Goal: Task Accomplishment & Management: Manage account settings

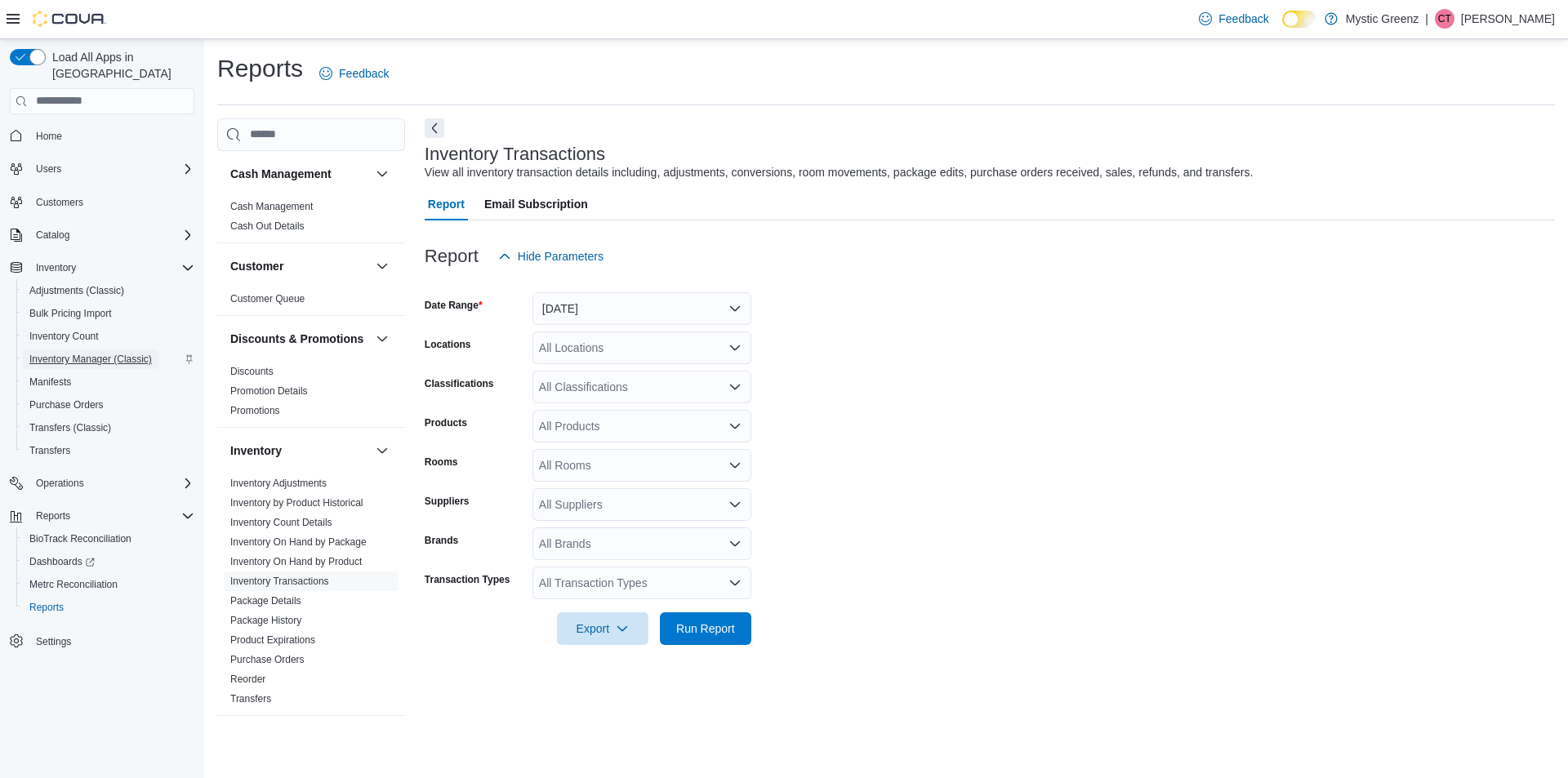
click at [91, 351] on span "Inventory Manager (Classic)" at bounding box center [91, 359] width 123 height 19
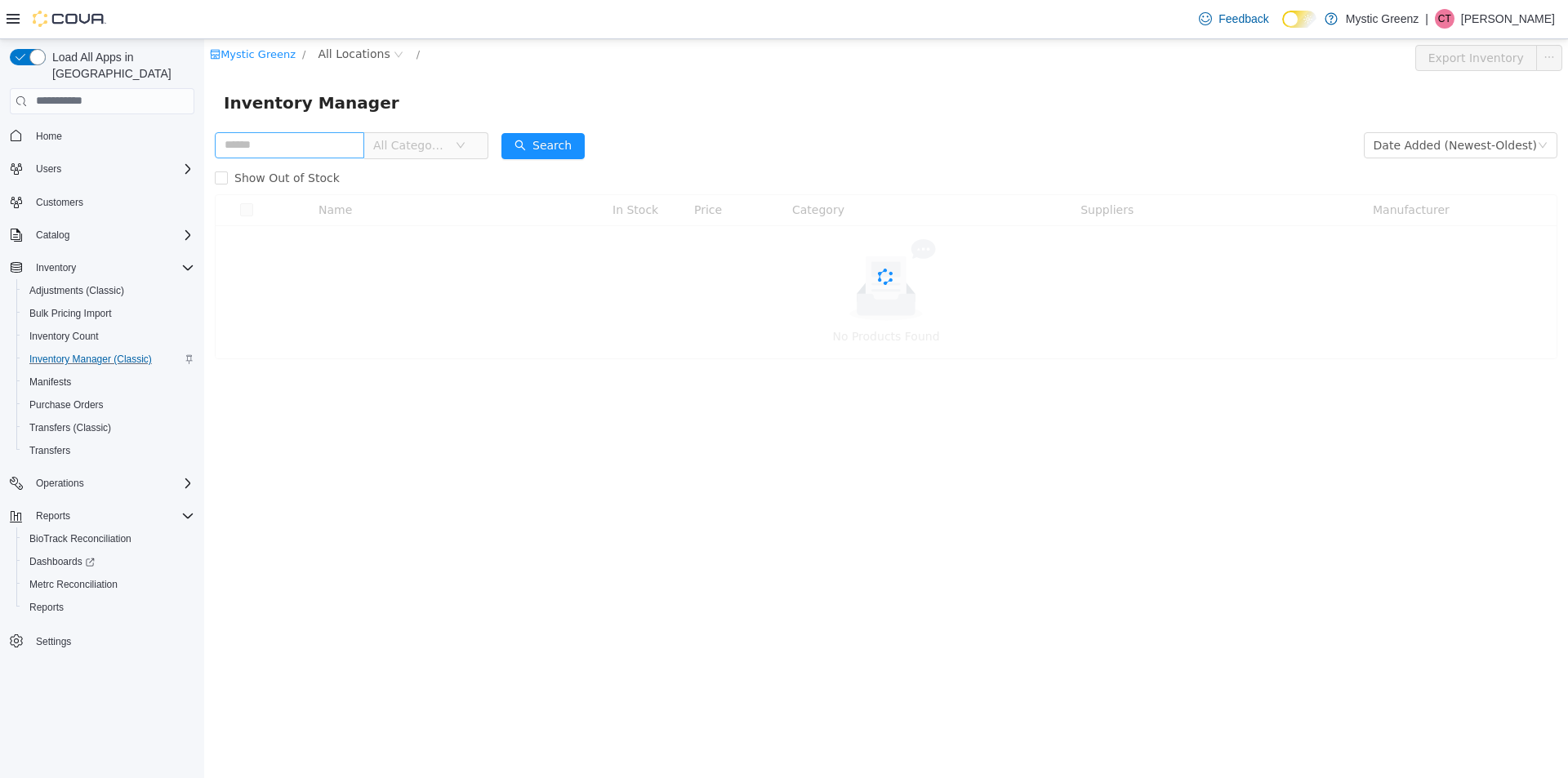
click at [309, 138] on input "text" at bounding box center [289, 145] width 150 height 26
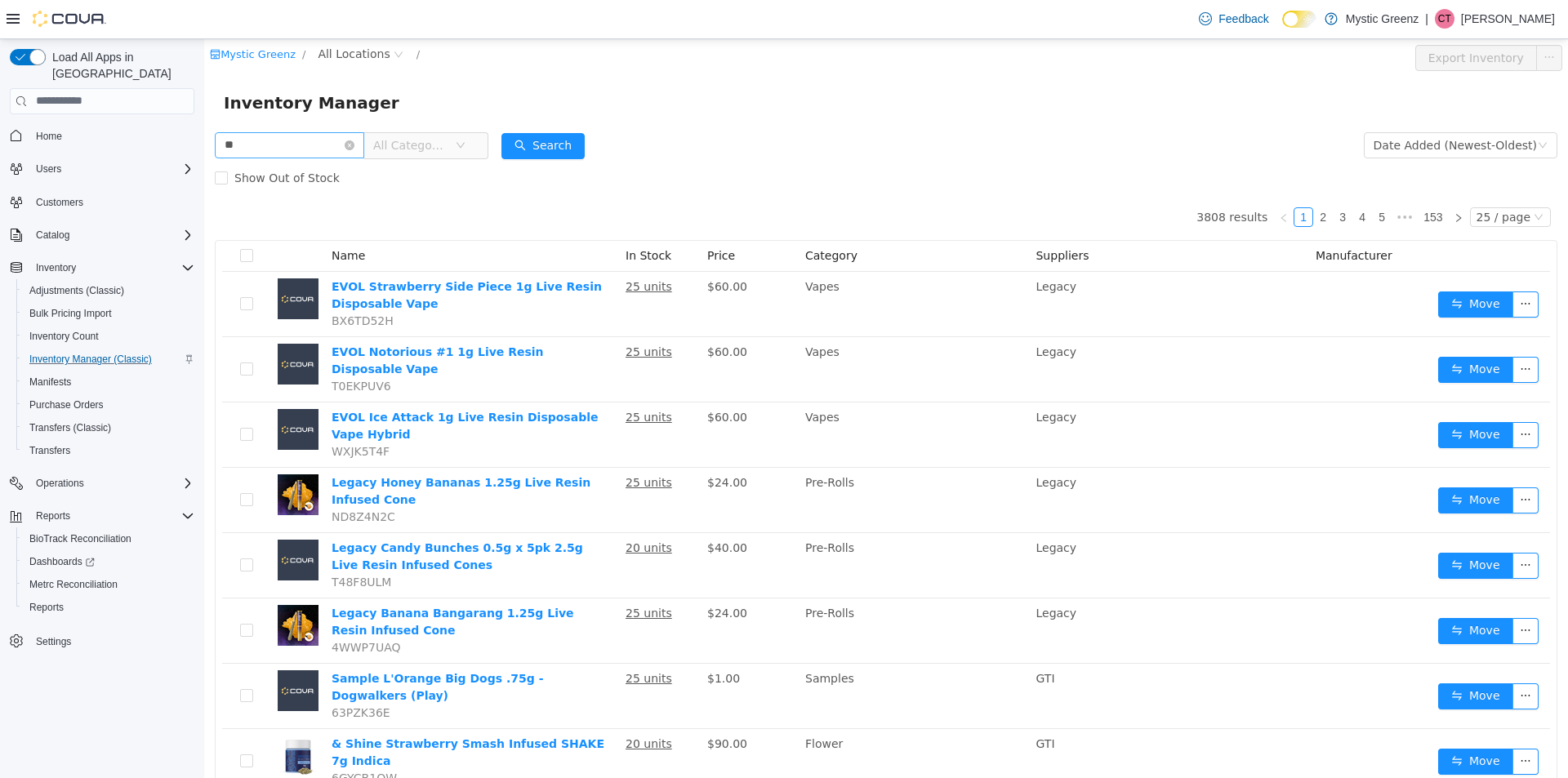
type input "*"
type input "**********"
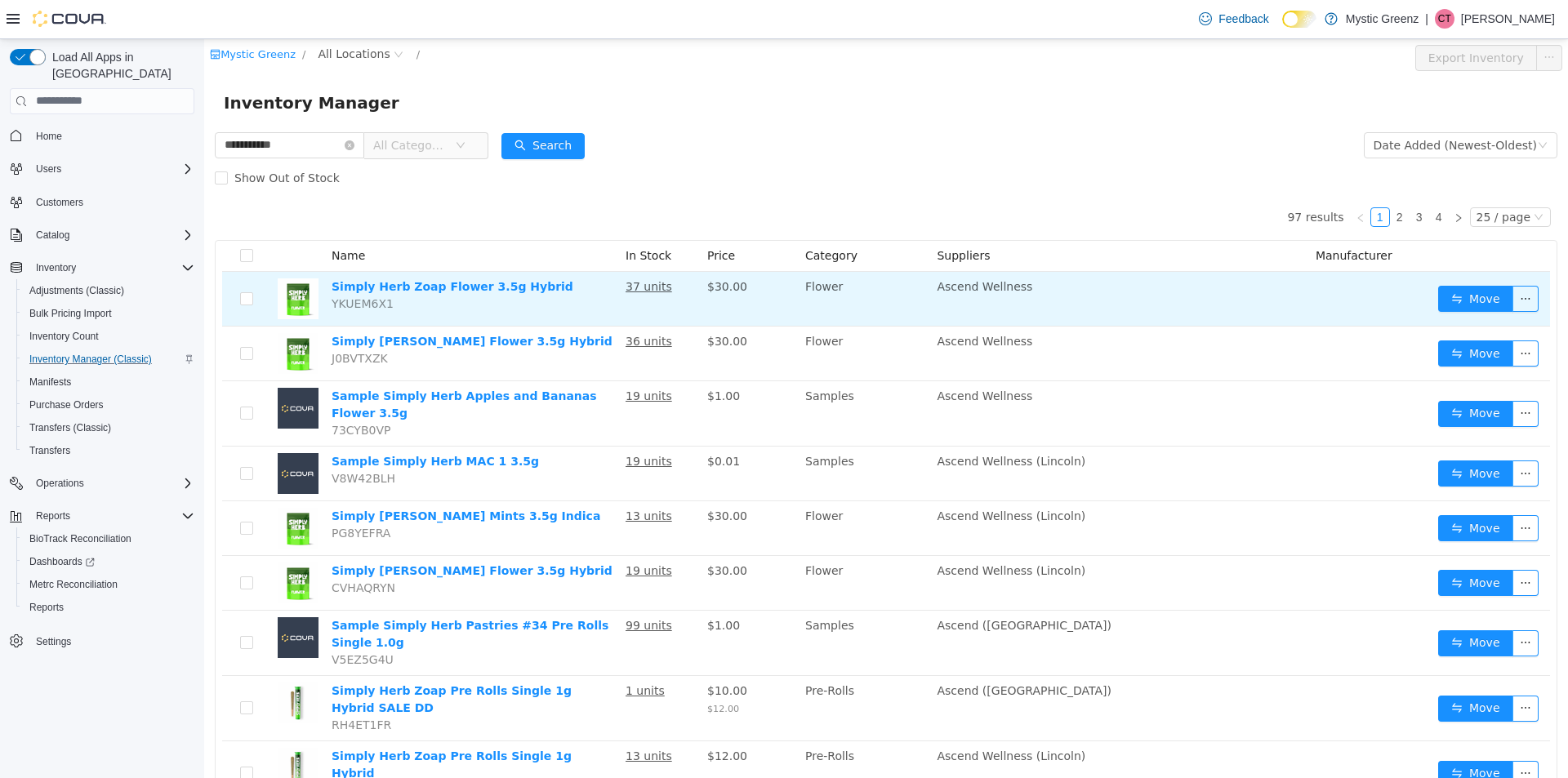
click at [371, 306] on span "YKUEM6X1" at bounding box center [362, 302] width 62 height 13
click at [475, 293] on link "Simply Herb Zoap Flower 3.5g Hybrid" at bounding box center [452, 286] width 242 height 13
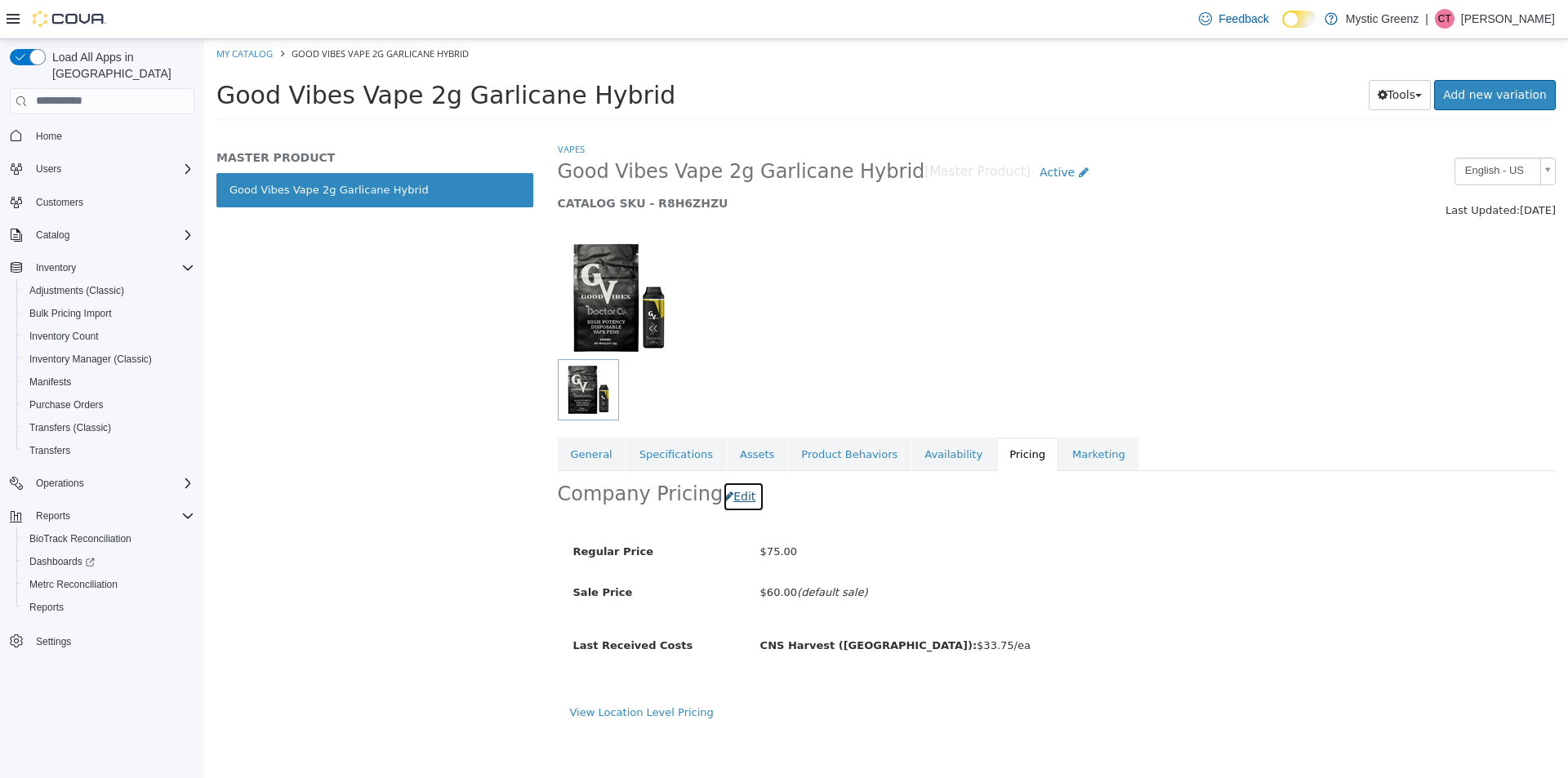
click at [736, 504] on button "Edit" at bounding box center [744, 496] width 42 height 30
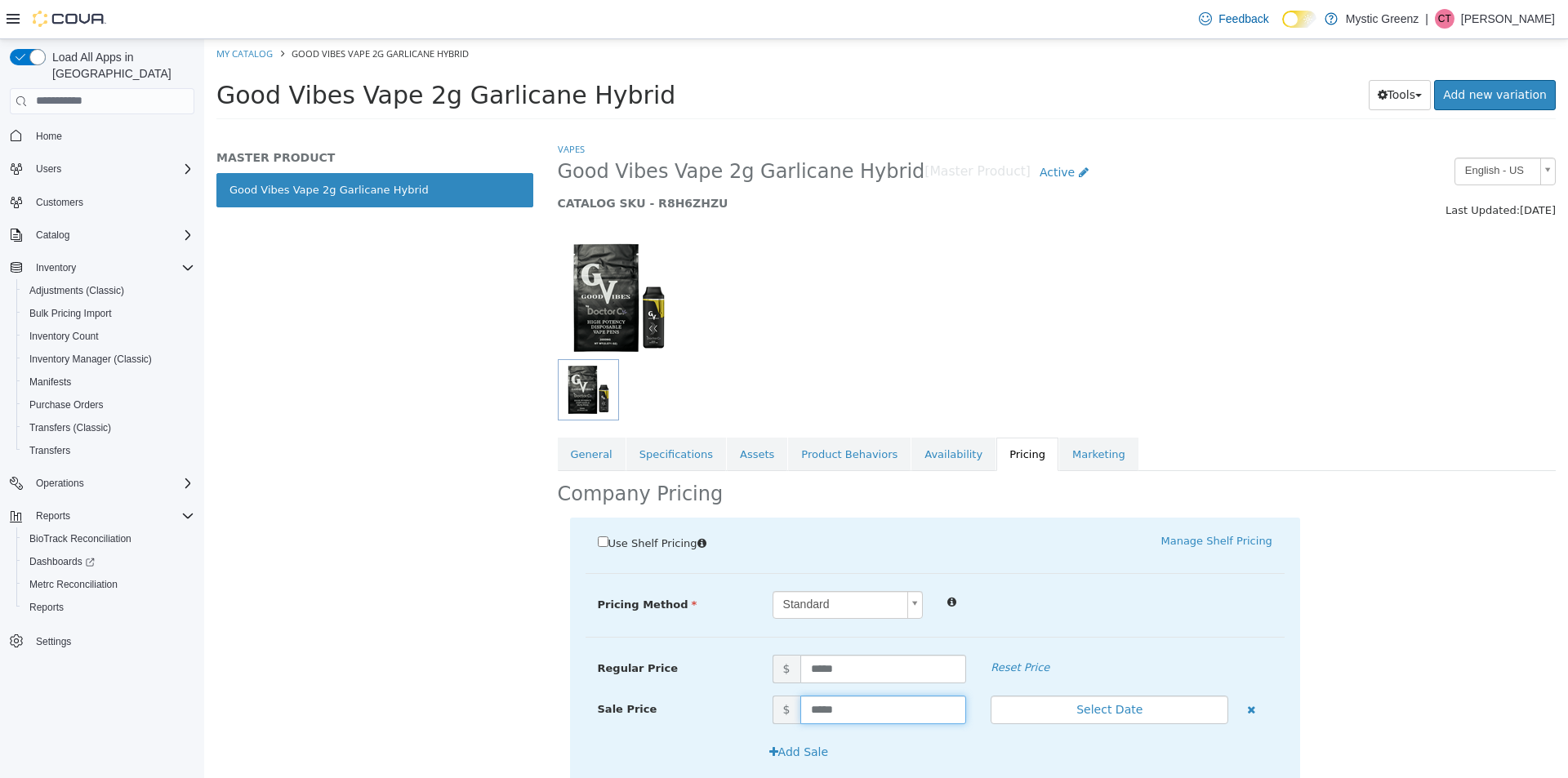
click at [814, 703] on input "*****" at bounding box center [883, 709] width 167 height 29
click at [1247, 711] on icon "button" at bounding box center [1251, 709] width 8 height 11
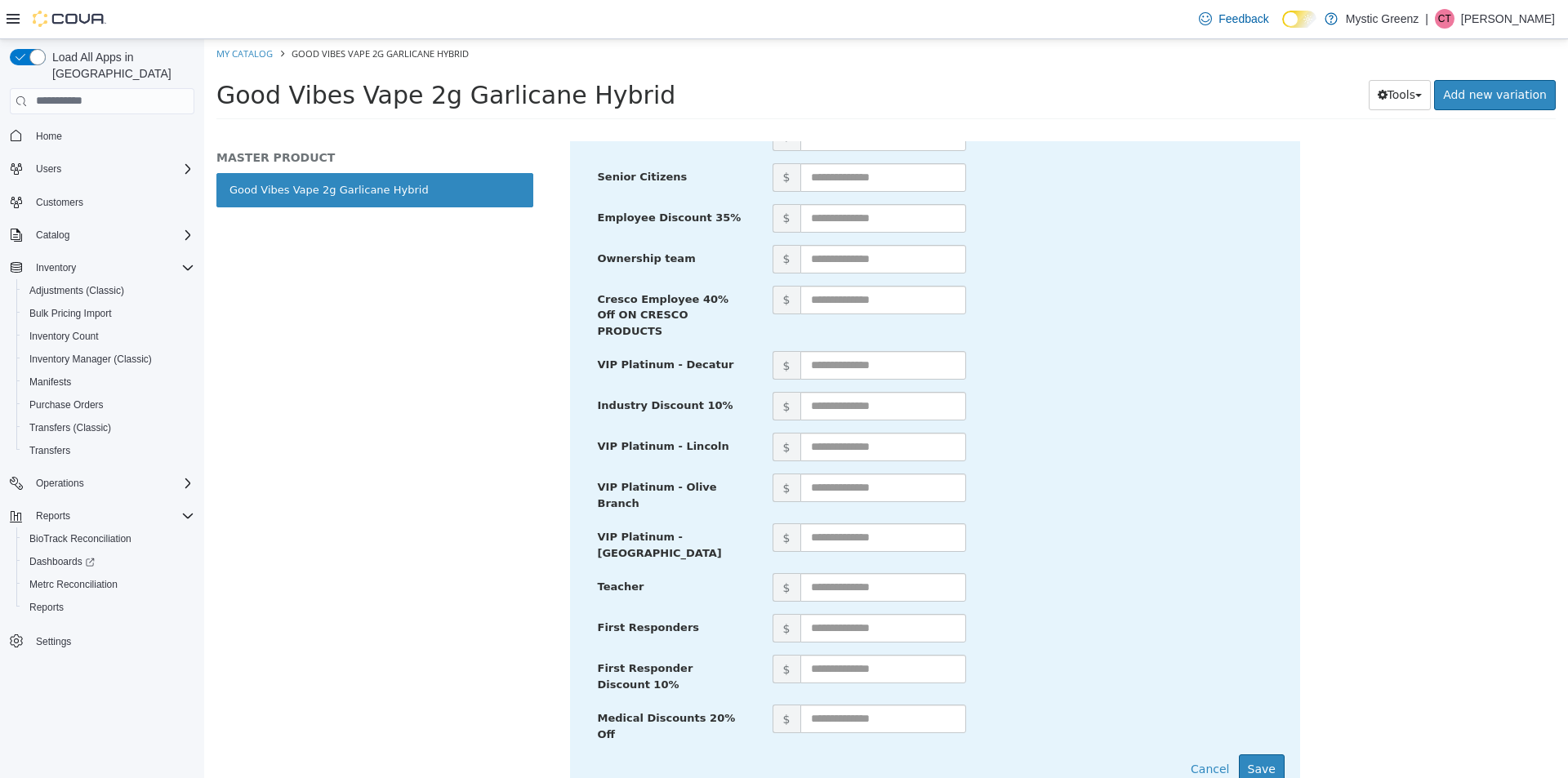
scroll to position [722, 0]
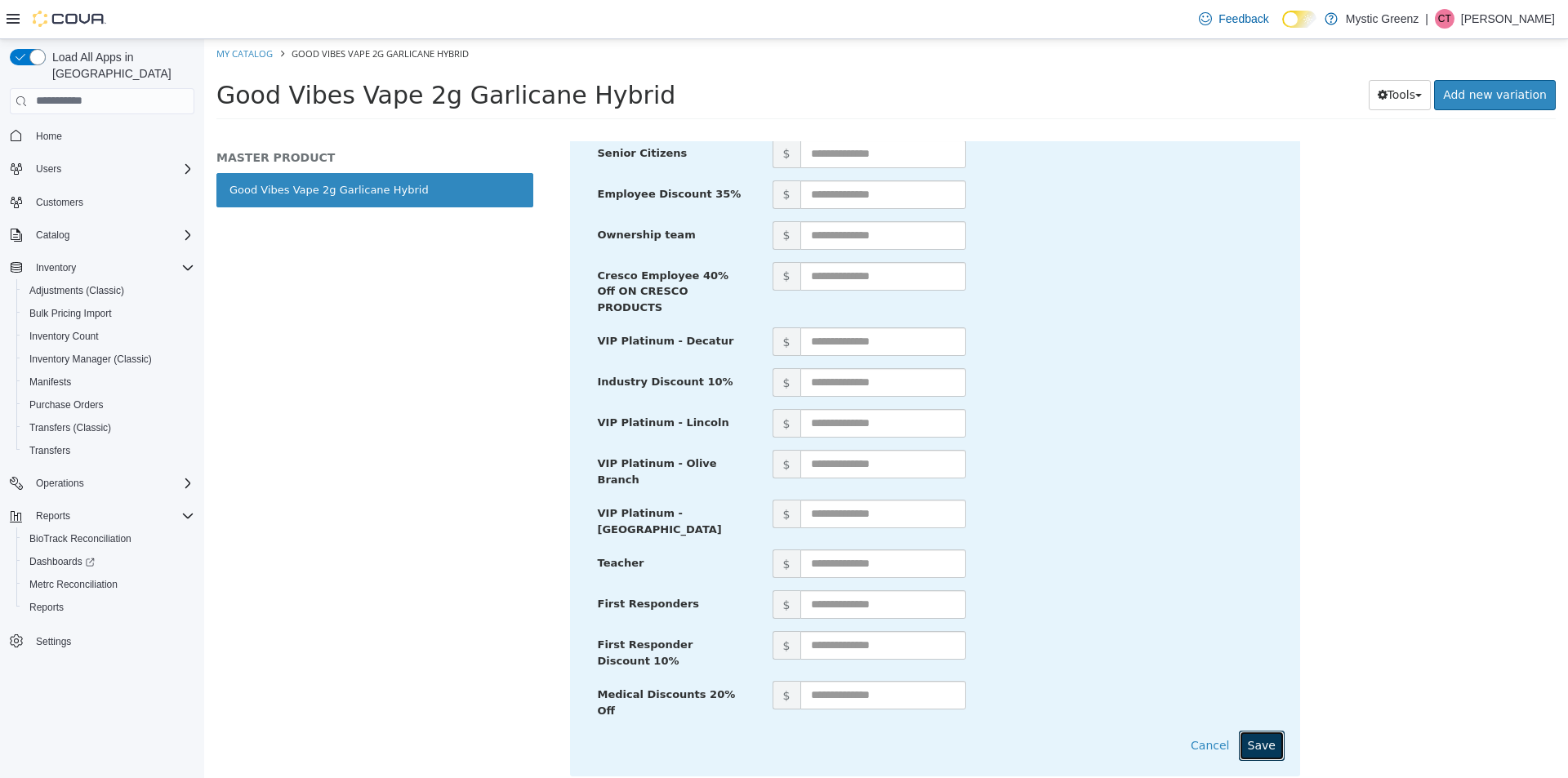
click at [1266, 730] on button "Save" at bounding box center [1262, 745] width 46 height 30
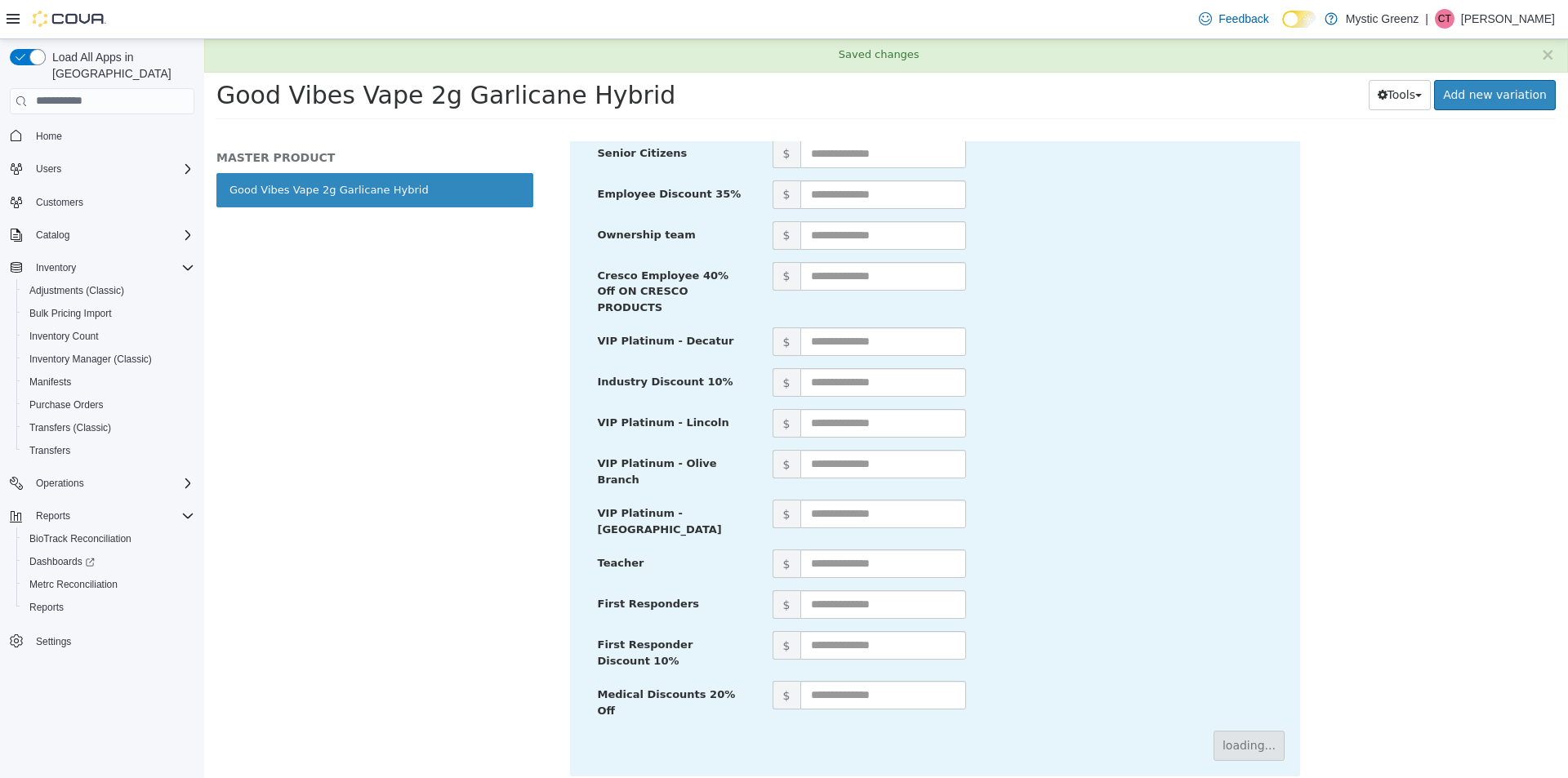
scroll to position [0, 0]
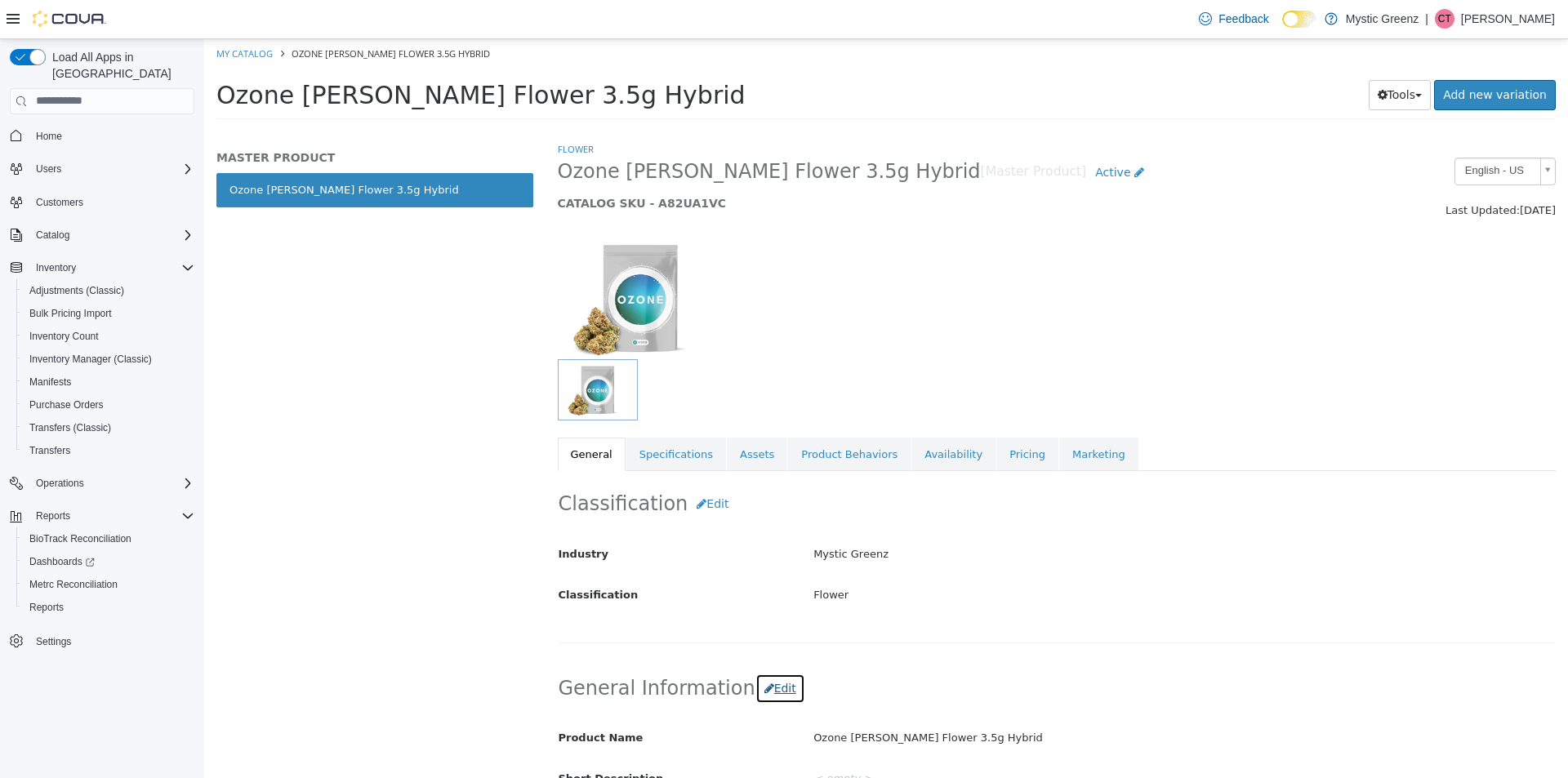
click at [759, 690] on button "Edit" at bounding box center [780, 688] width 50 height 30
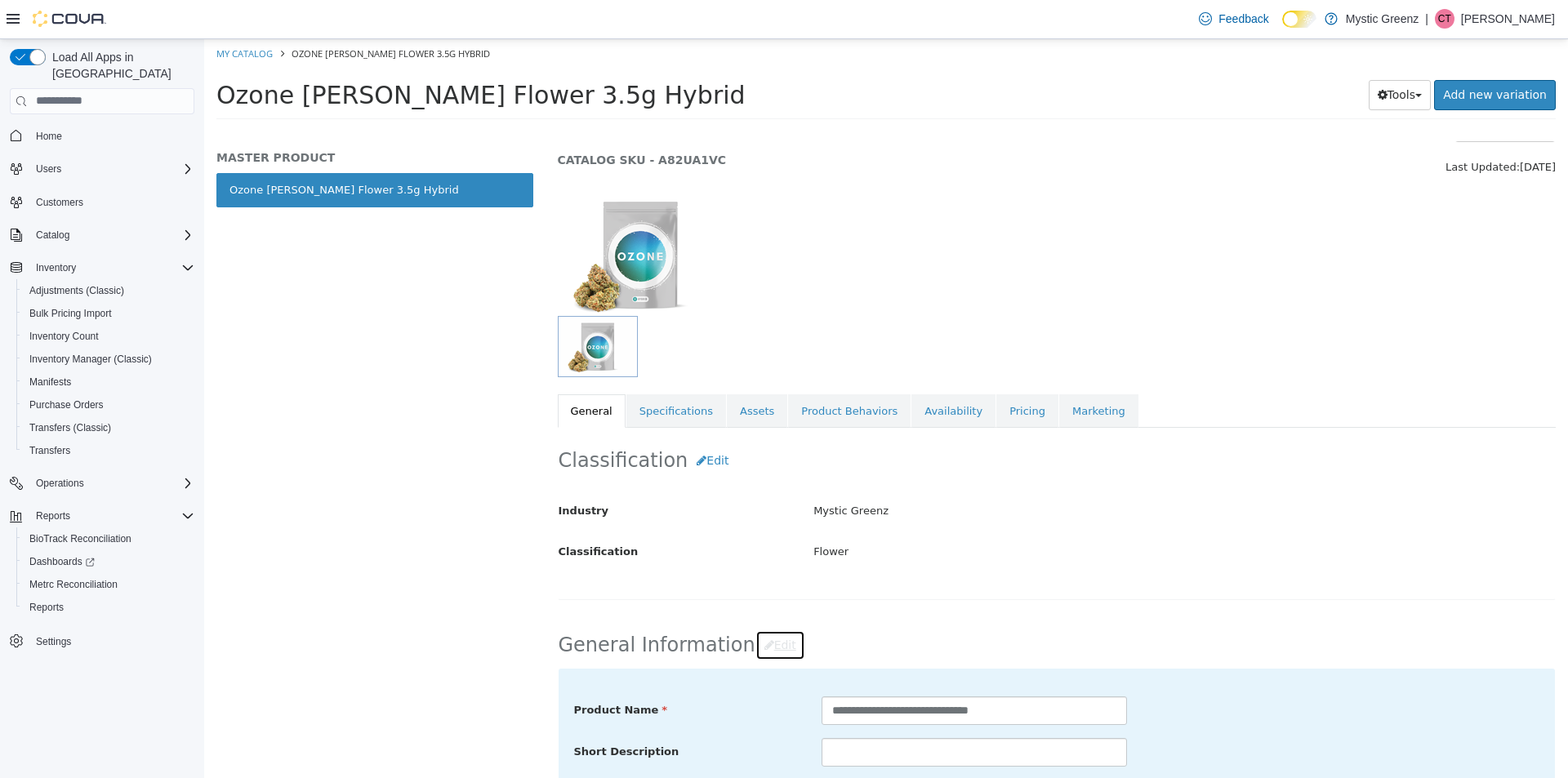
scroll to position [81, 0]
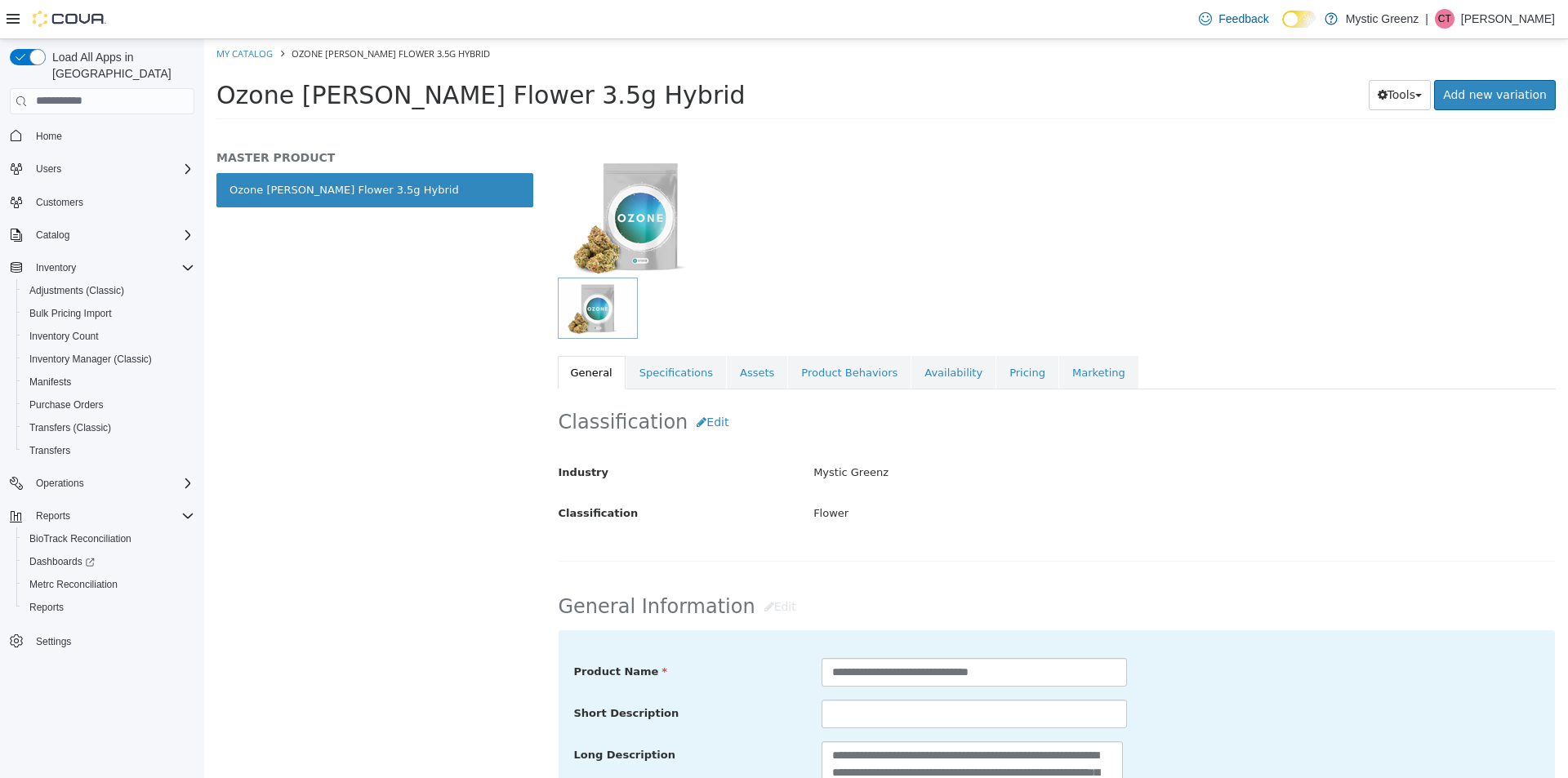
click at [982, 562] on div "Classification Edit Industry Mystic Greenz Classification Flower Cancel Save Ch…" at bounding box center [1058, 481] width 999 height 185
drag, startPoint x: 933, startPoint y: 680, endPoint x: 825, endPoint y: 678, distance: 108.0
click at [825, 678] on input "**********" at bounding box center [975, 671] width 306 height 29
click at [1190, 470] on div "Mystic Greenz" at bounding box center [1184, 472] width 766 height 29
click at [858, 678] on input "**********" at bounding box center [975, 671] width 306 height 29
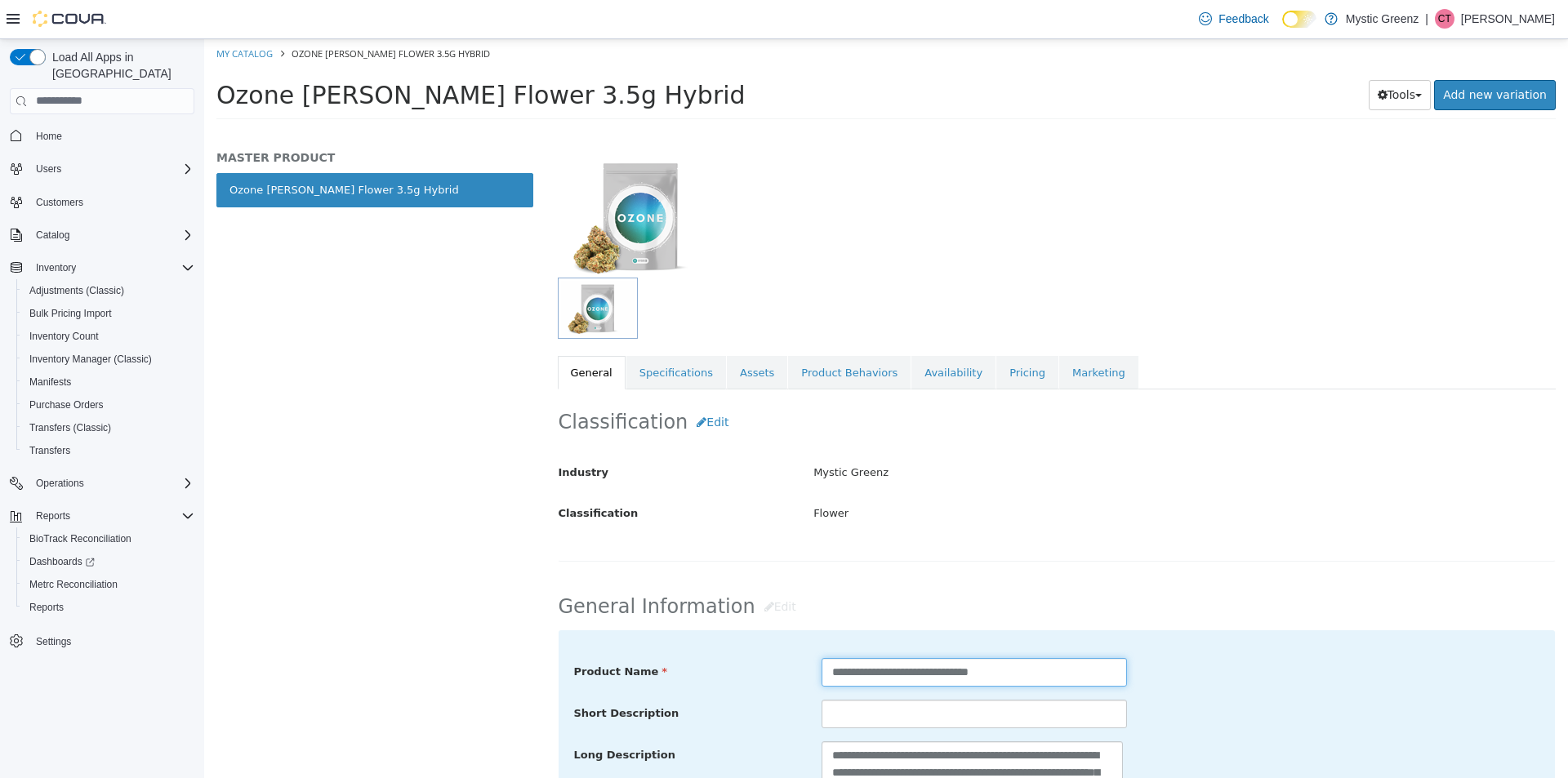
click at [858, 678] on input "**********" at bounding box center [975, 671] width 306 height 29
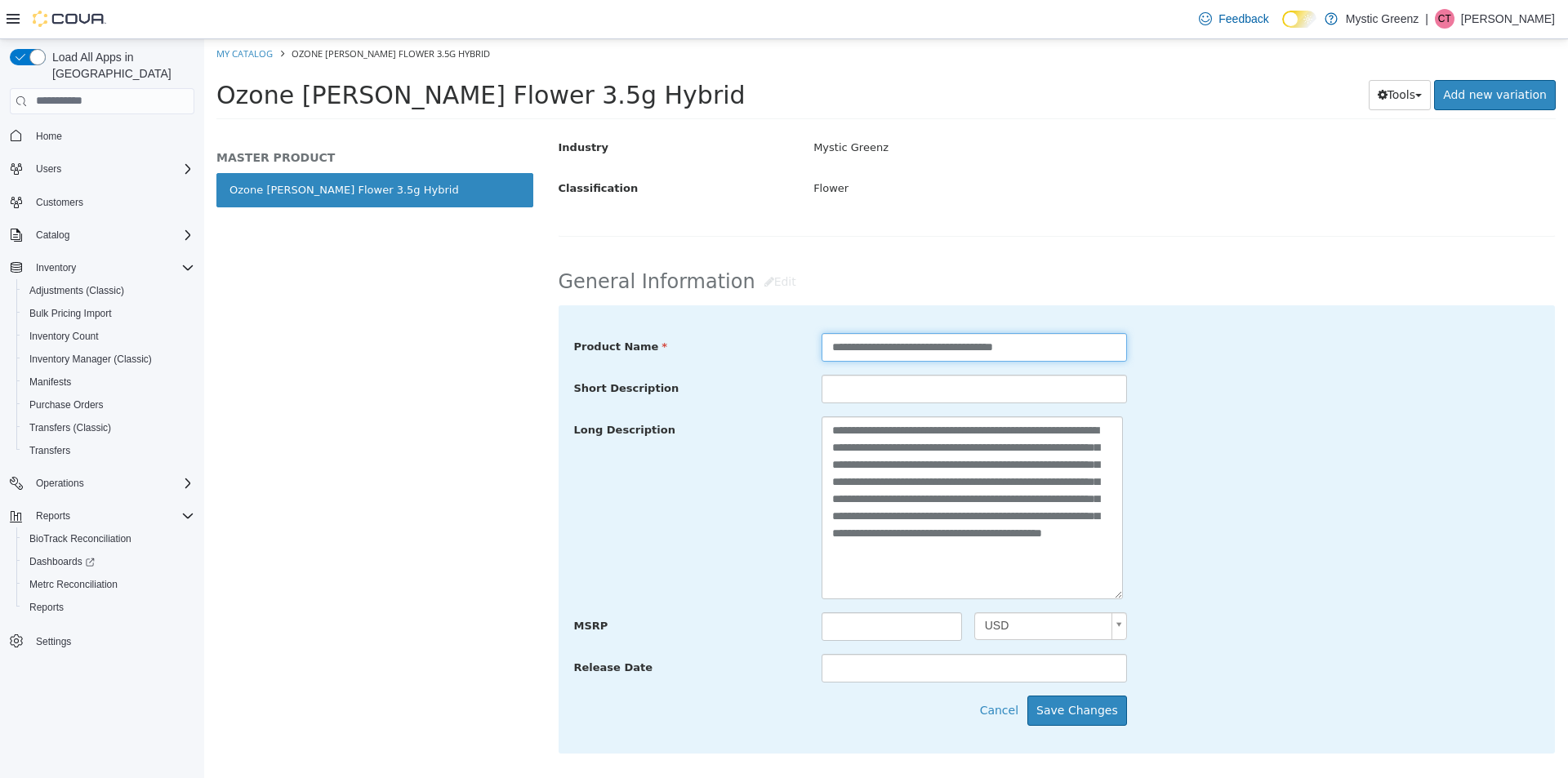
scroll to position [408, 0]
type input "**********"
click at [1083, 709] on button "Save Changes" at bounding box center [1077, 708] width 100 height 30
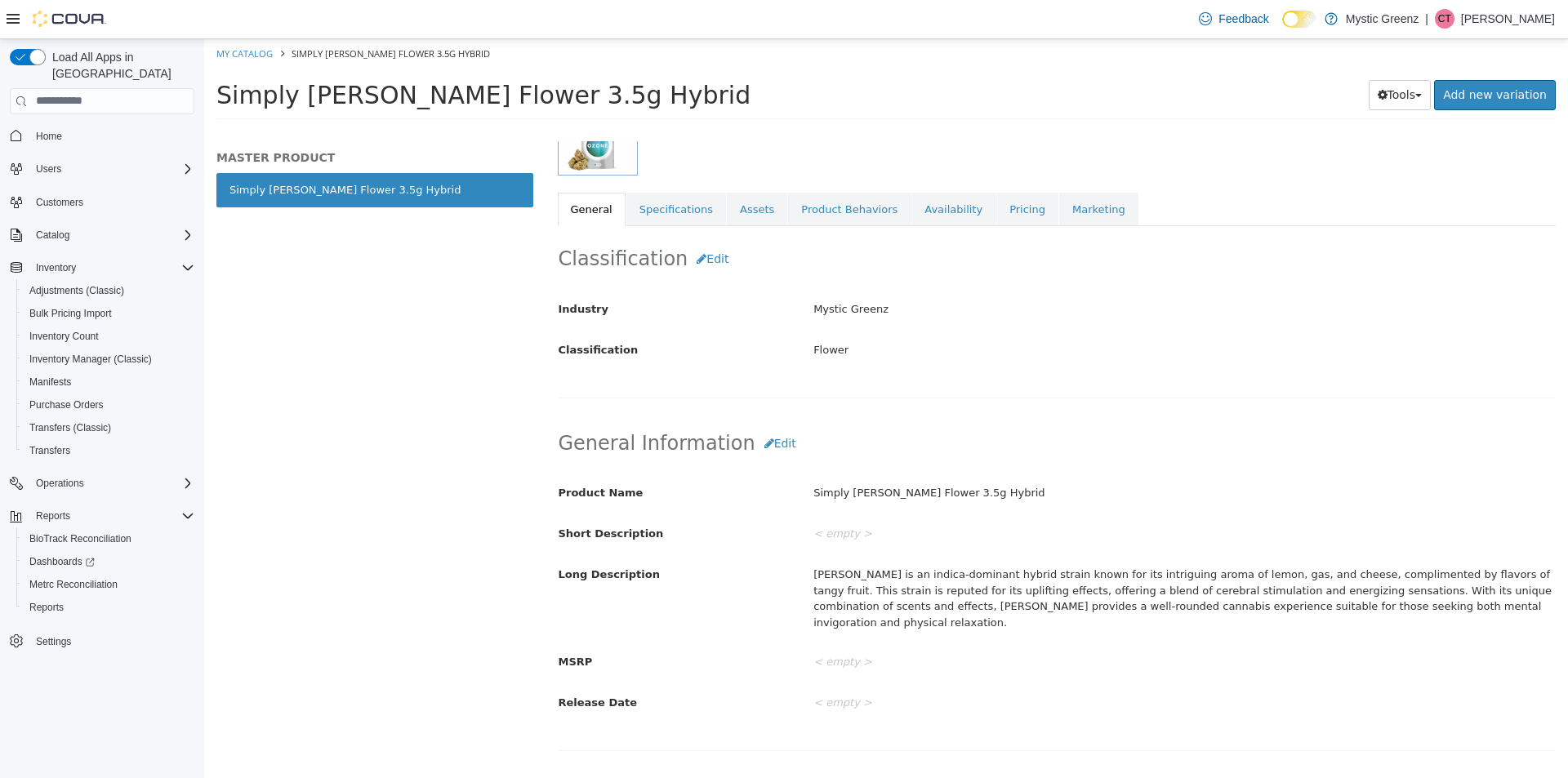
scroll to position [0, 0]
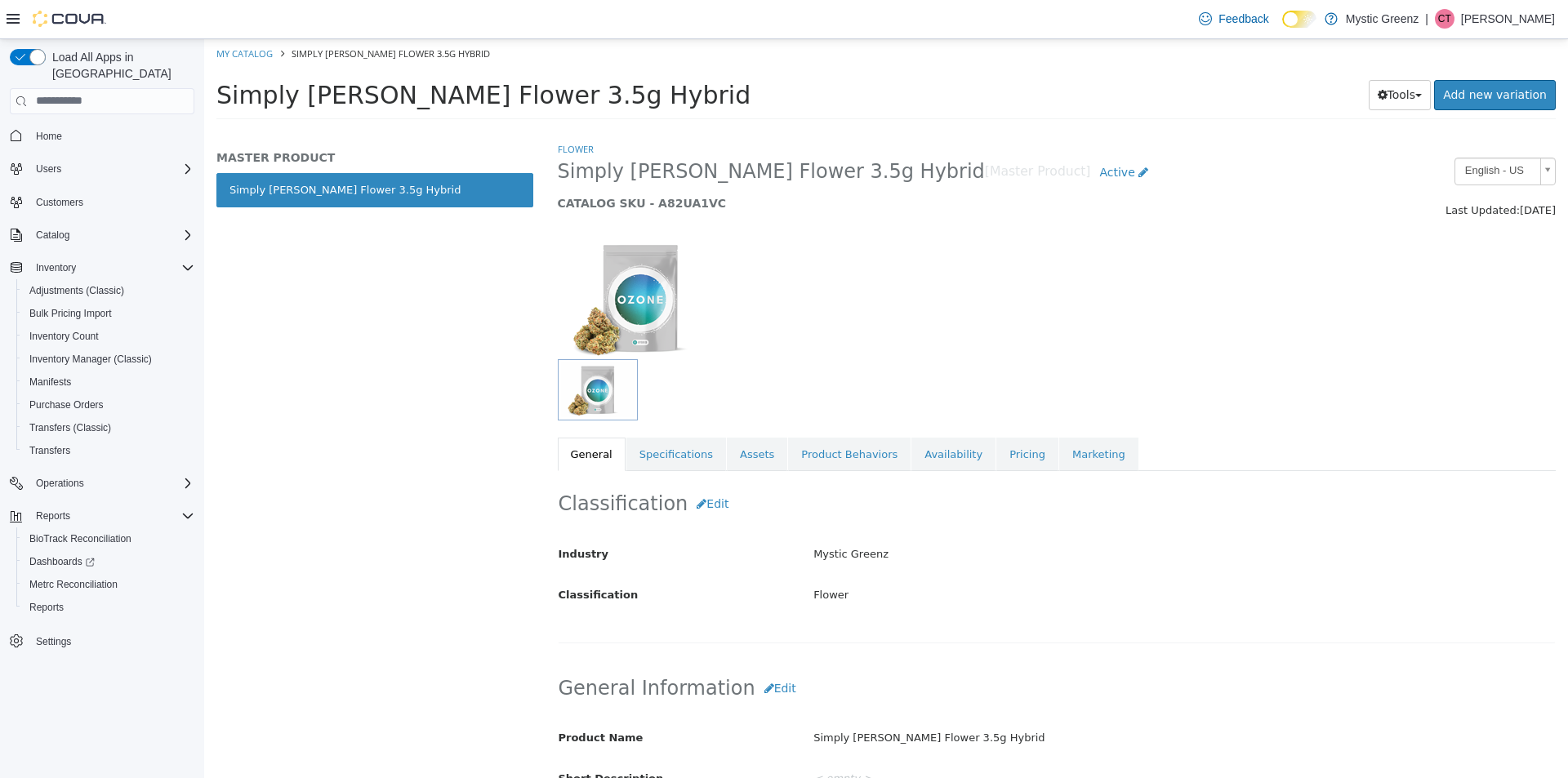
click at [756, 471] on div "Classification Edit Industry Mystic Greenz Classification Flower Cancel Save Ch…" at bounding box center [1058, 556] width 999 height 173
click at [749, 462] on link "Assets" at bounding box center [756, 454] width 60 height 34
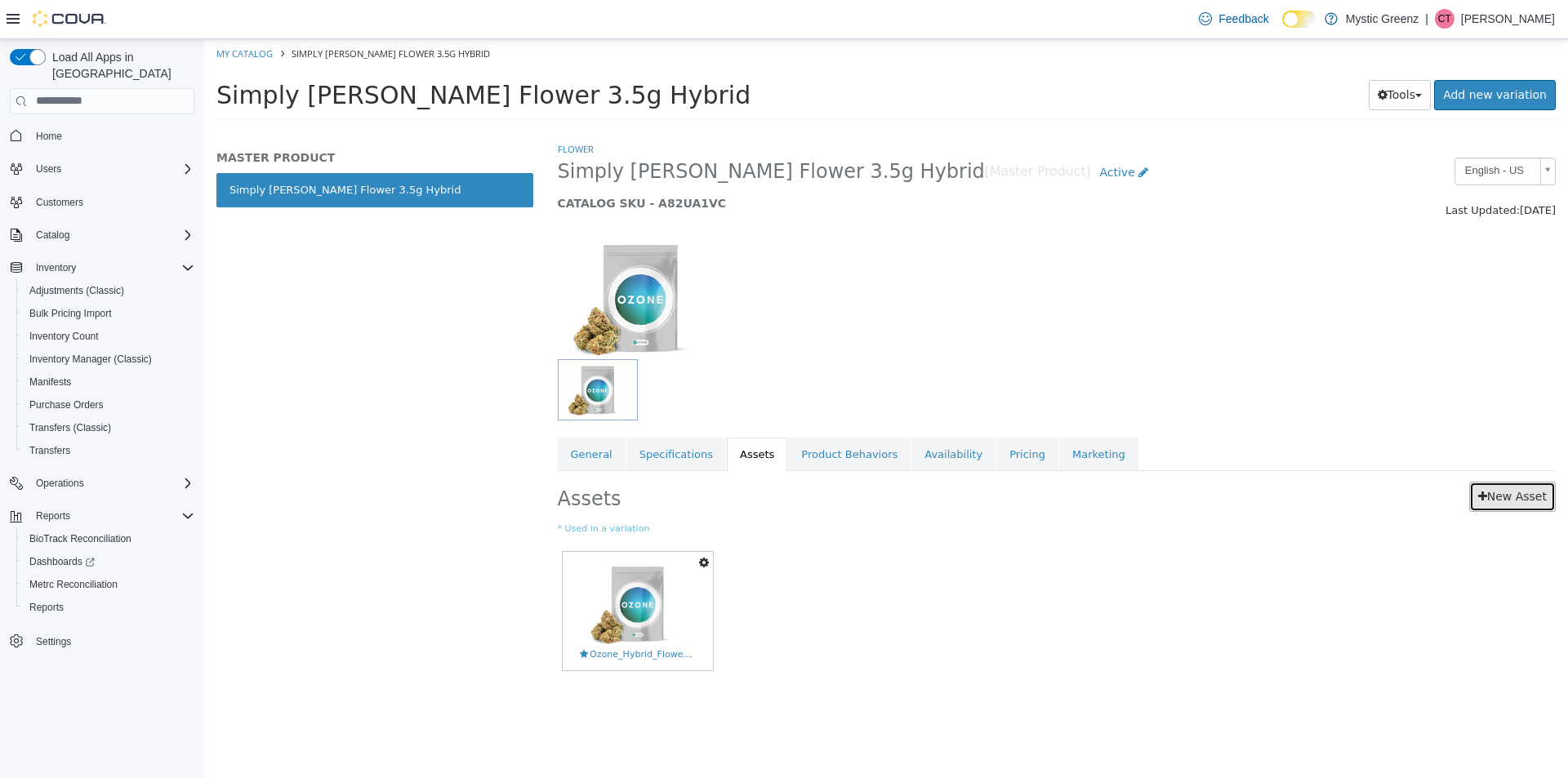
click at [1498, 499] on link "New Asset" at bounding box center [1513, 496] width 87 height 30
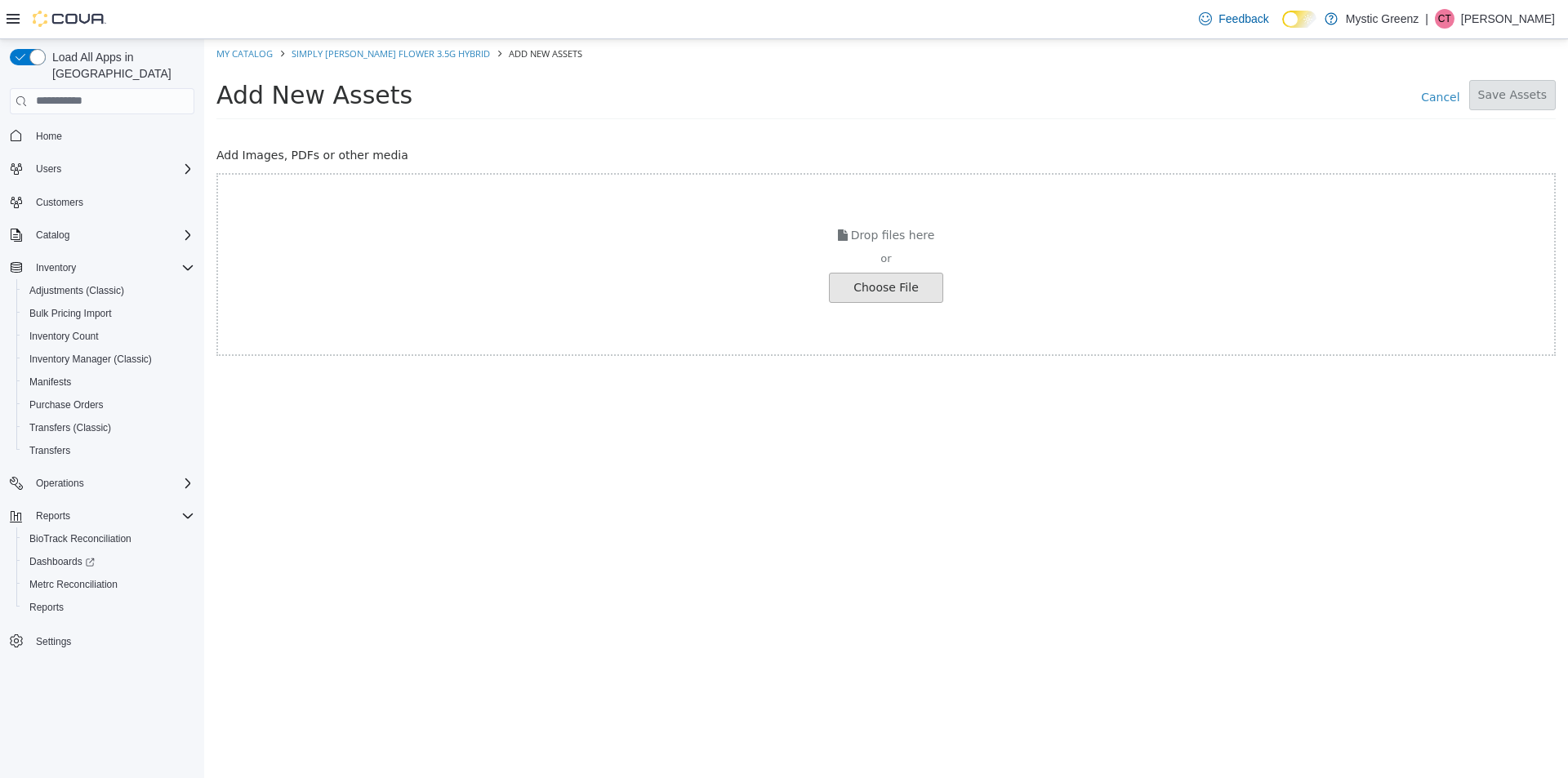
click at [915, 292] on input "file" at bounding box center [31, 286] width 1823 height 29
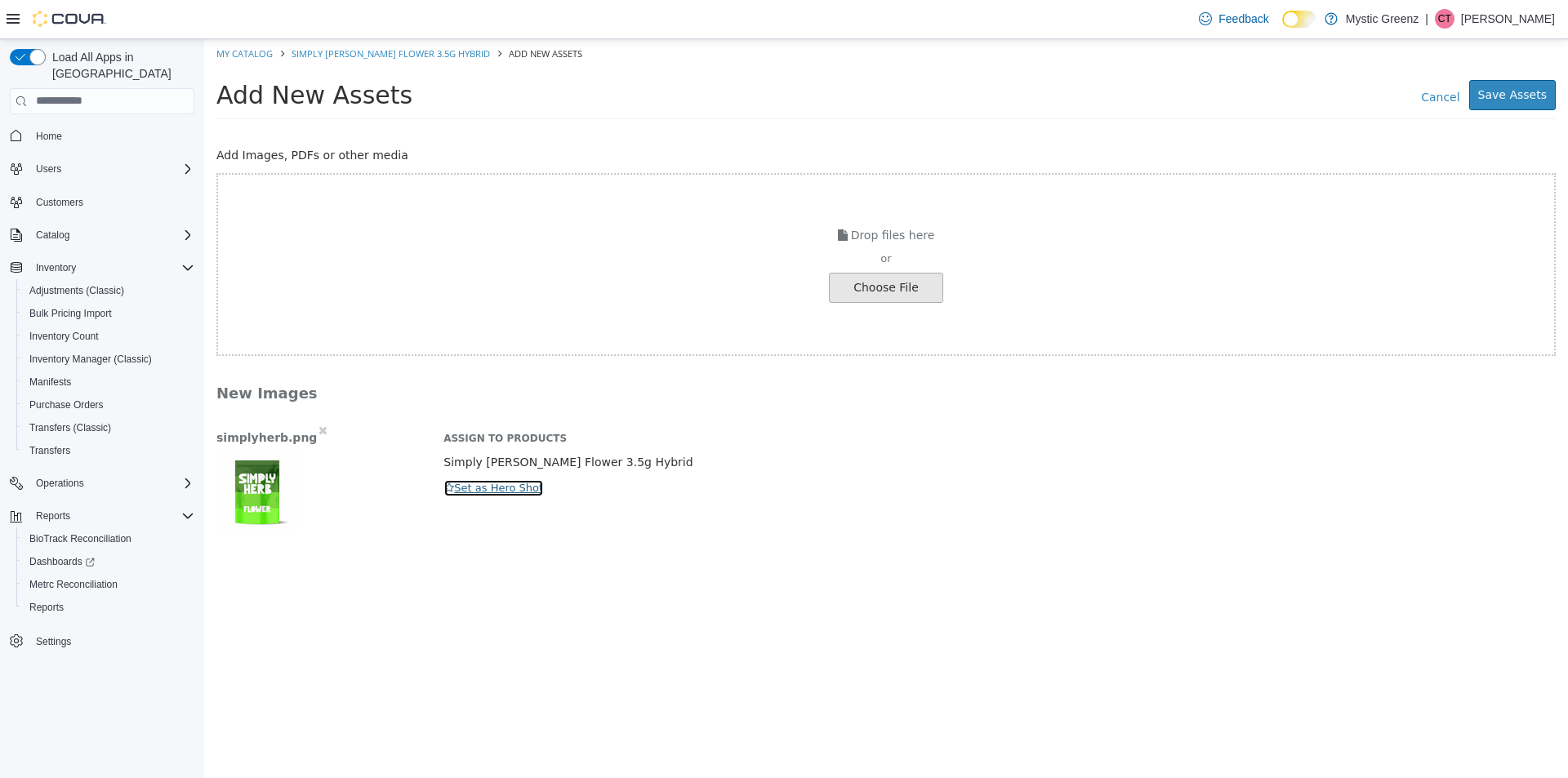
drag, startPoint x: 504, startPoint y: 484, endPoint x: 578, endPoint y: 479, distance: 74.2
click at [505, 484] on button "Set as Hero Shot" at bounding box center [493, 487] width 101 height 18
click at [1494, 95] on button "Save Assets" at bounding box center [1513, 94] width 87 height 30
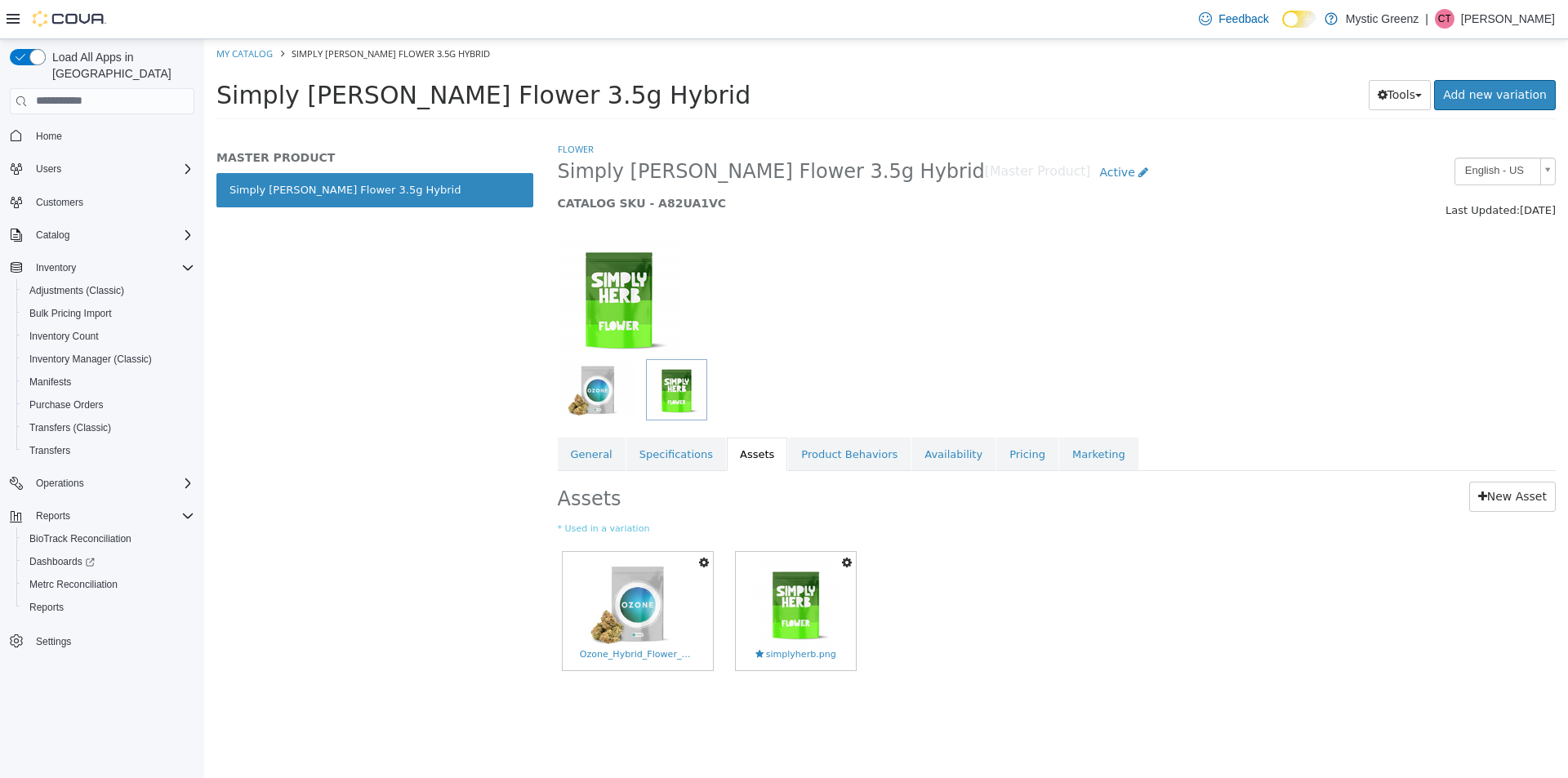
click at [703, 562] on icon "button" at bounding box center [704, 562] width 10 height 11
click at [645, 661] on link "Delete" at bounding box center [647, 656] width 129 height 22
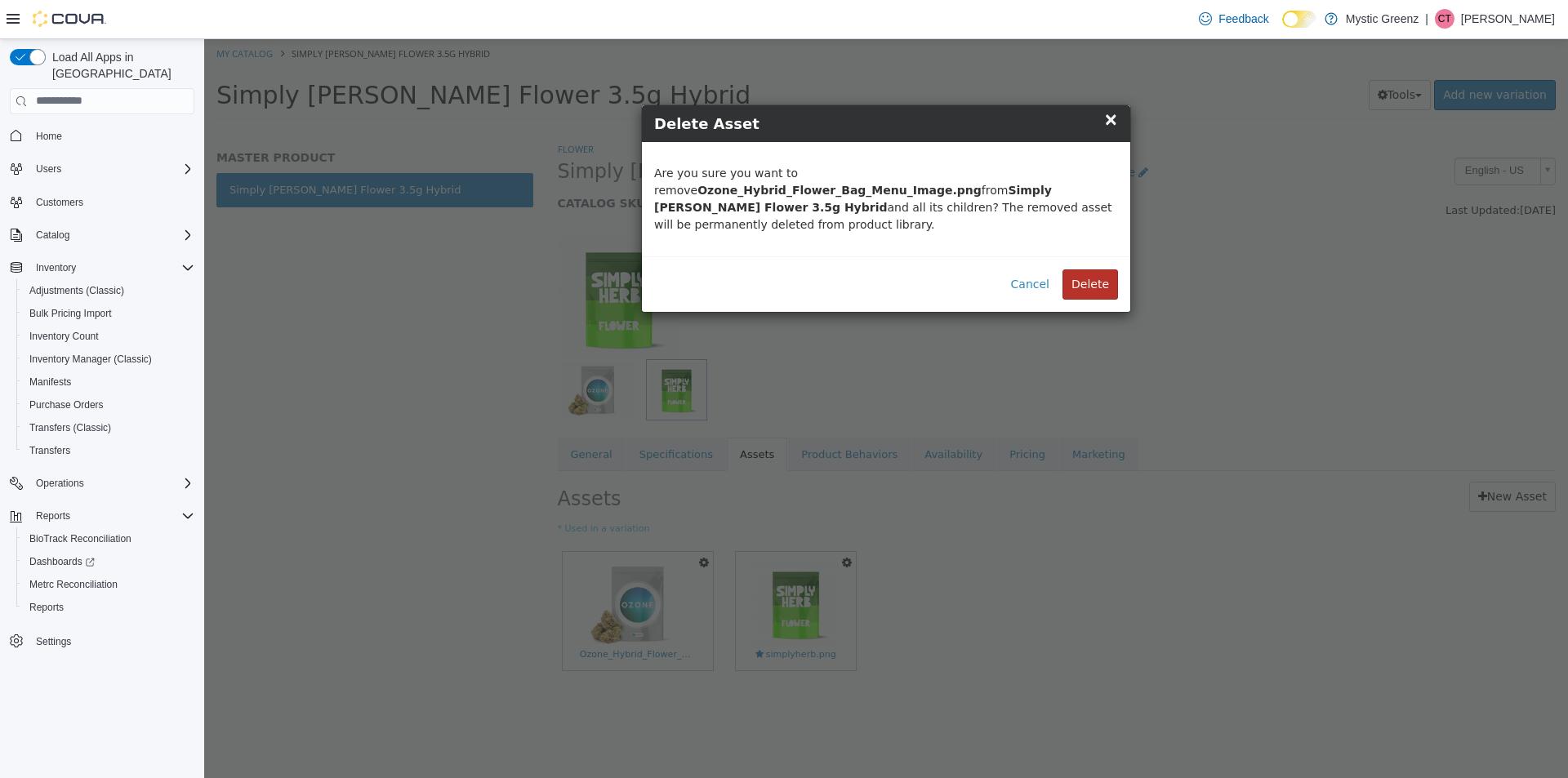
click at [1093, 271] on button "Delete" at bounding box center [1090, 284] width 55 height 30
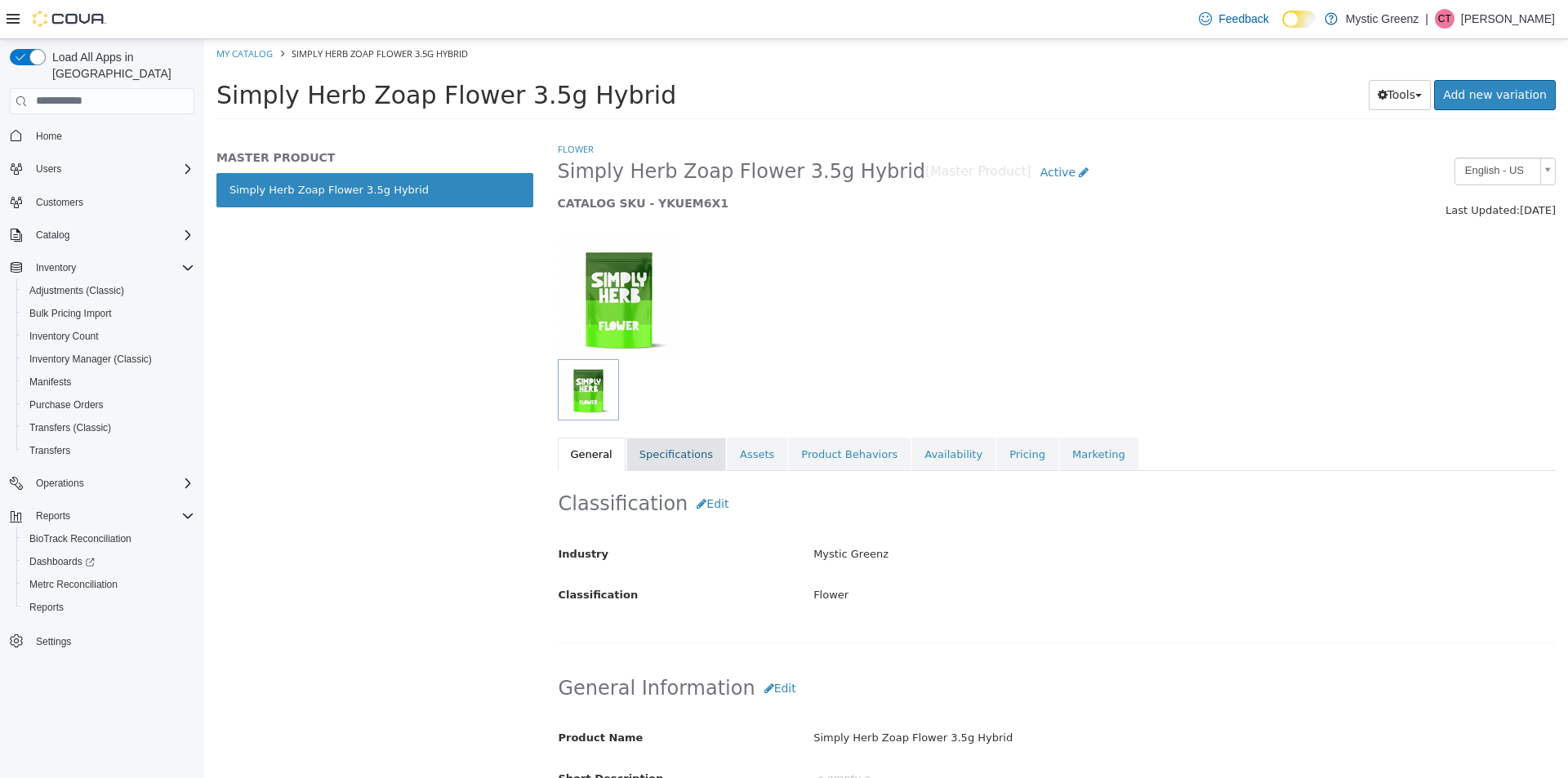
click at [666, 467] on link "Specifications" at bounding box center [677, 454] width 100 height 34
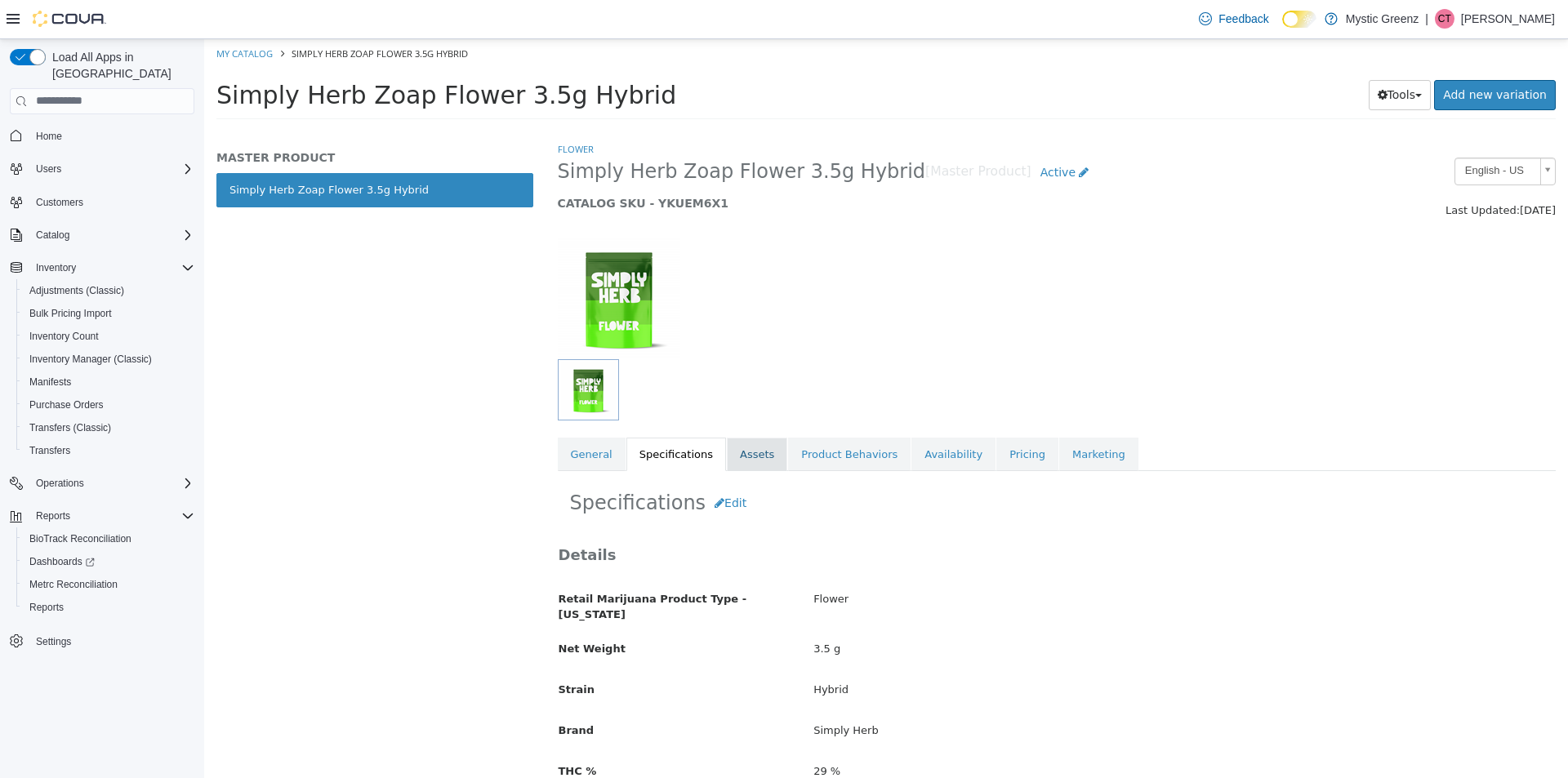
click at [749, 449] on link "Assets" at bounding box center [756, 454] width 60 height 34
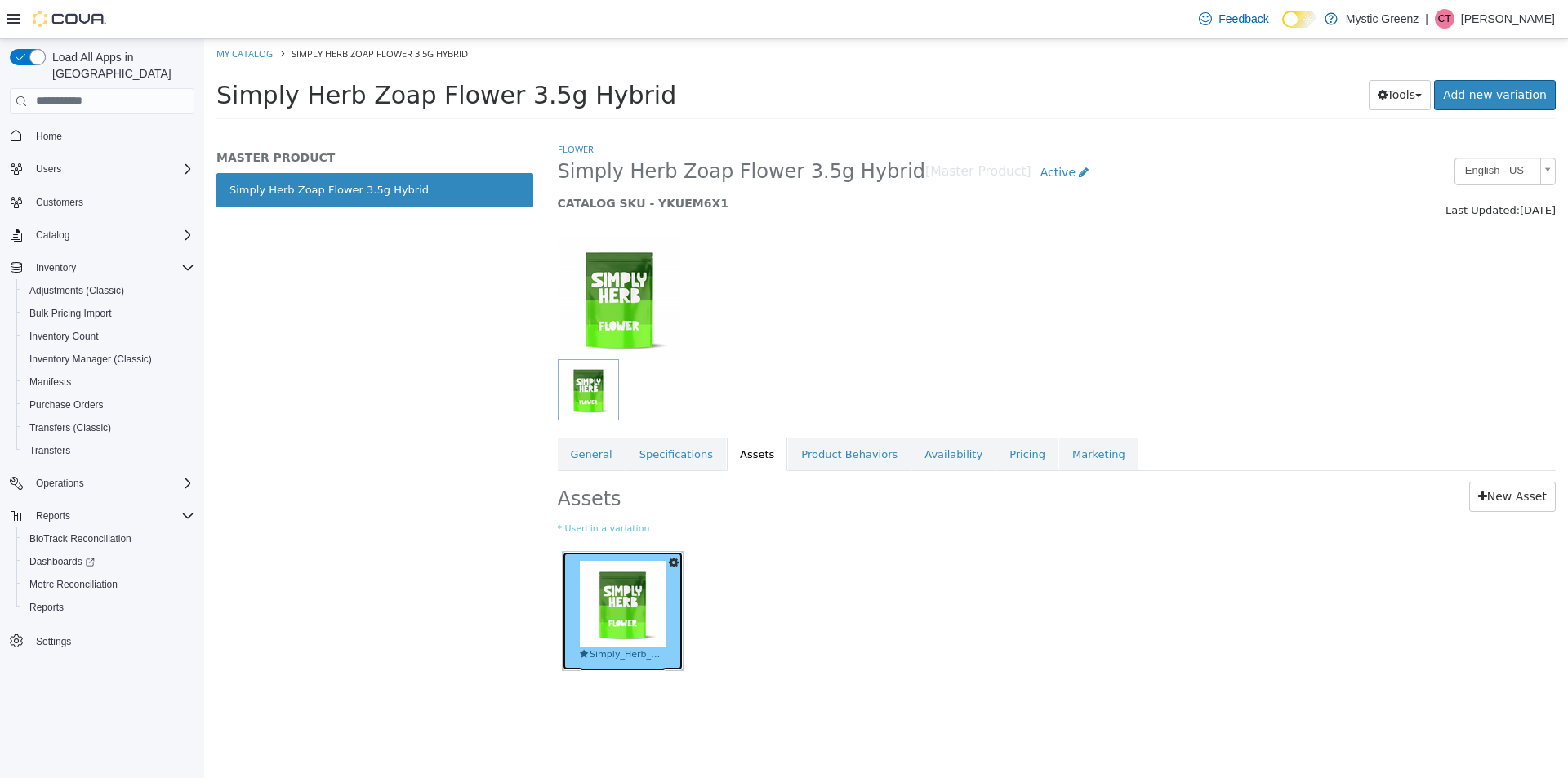
click at [572, 584] on link "Simply_Herb_Menu_Image_Flower.png" at bounding box center [622, 610] width 120 height 118
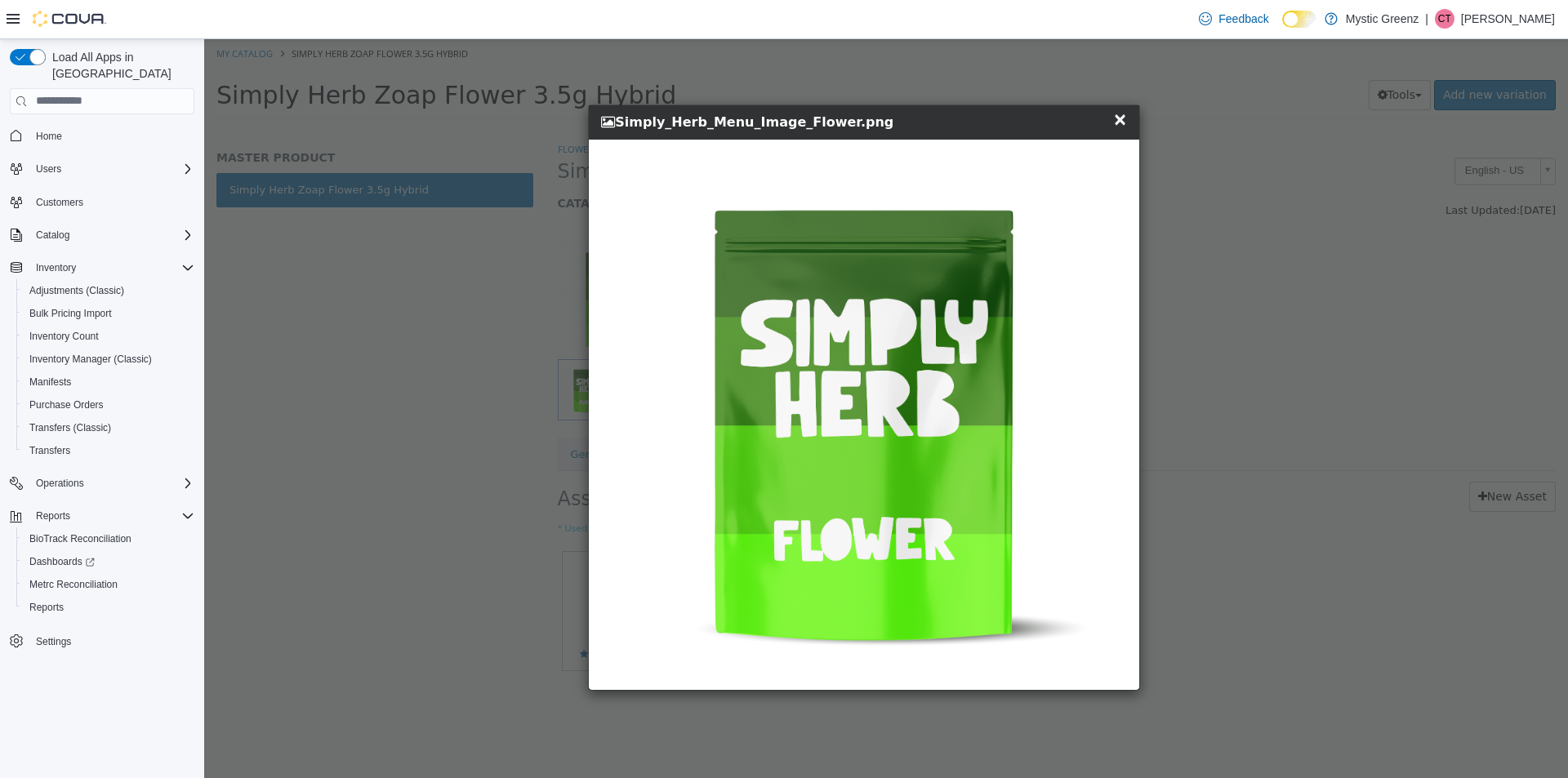
click at [1124, 125] on span "×" at bounding box center [1120, 118] width 15 height 19
